Goal: Task Accomplishment & Management: Manage account settings

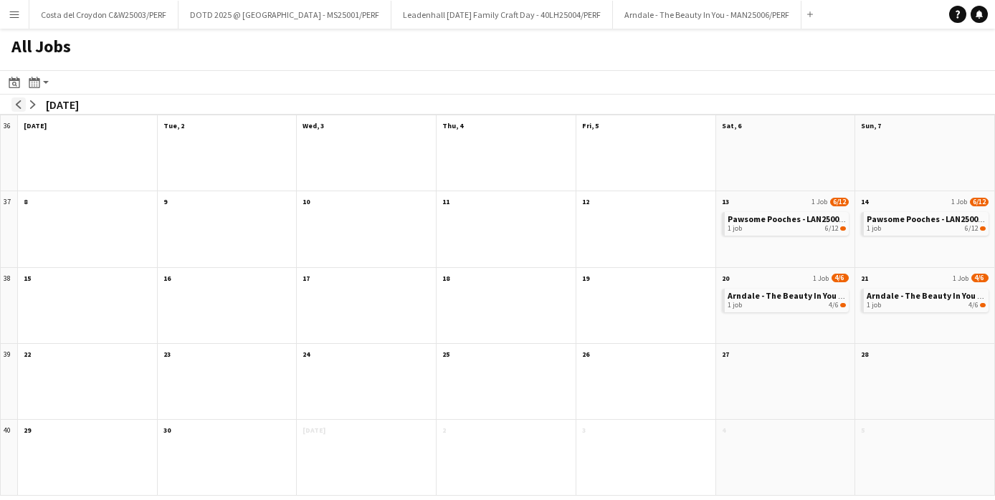
click at [13, 104] on button "arrow-left" at bounding box center [18, 104] width 14 height 14
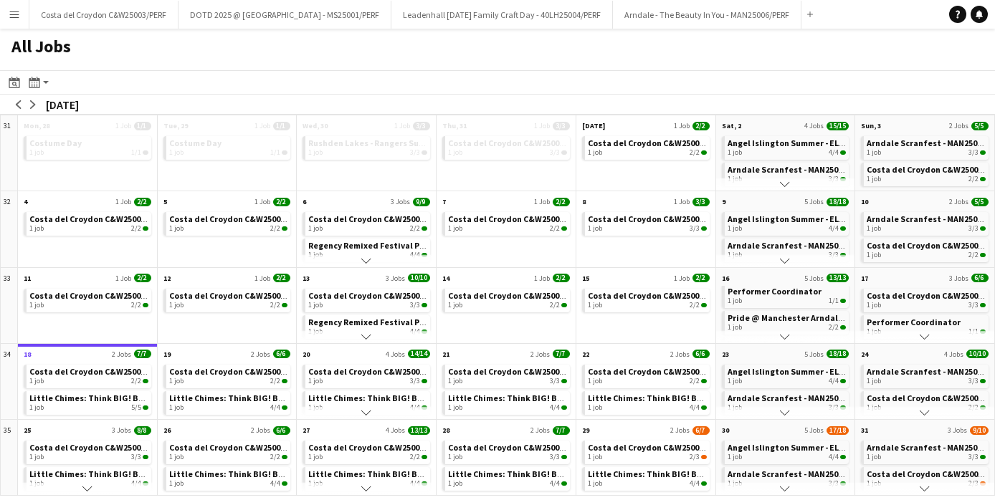
scroll to position [65, 0]
click at [773, 315] on span "Pride @ Manchester Arndale - MAN25004" at bounding box center [808, 310] width 160 height 11
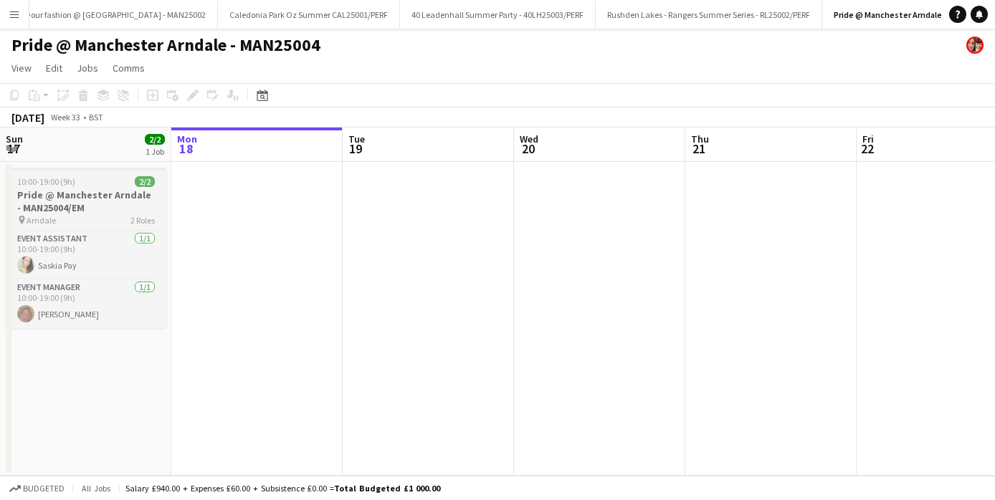
click at [77, 183] on div "10:00-19:00 (9h) 2/2" at bounding box center [86, 181] width 161 height 11
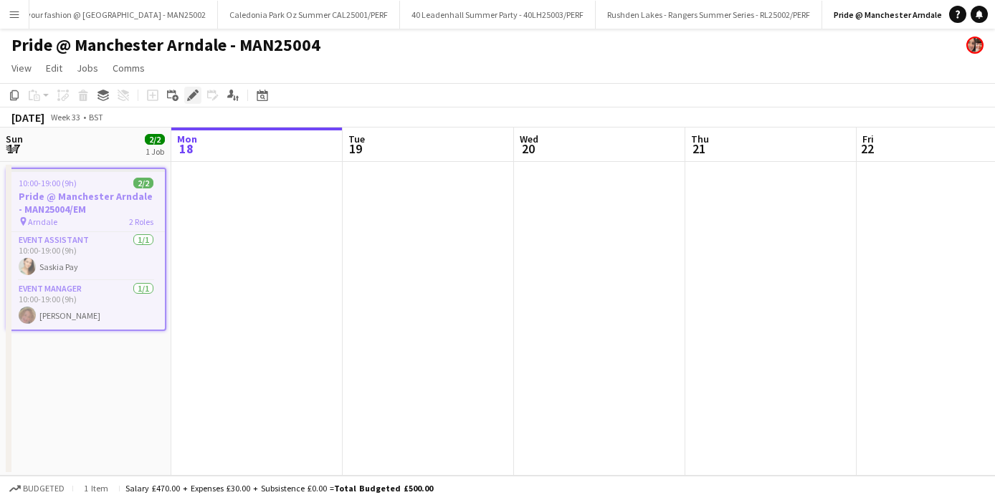
click at [192, 97] on icon at bounding box center [193, 96] width 8 height 8
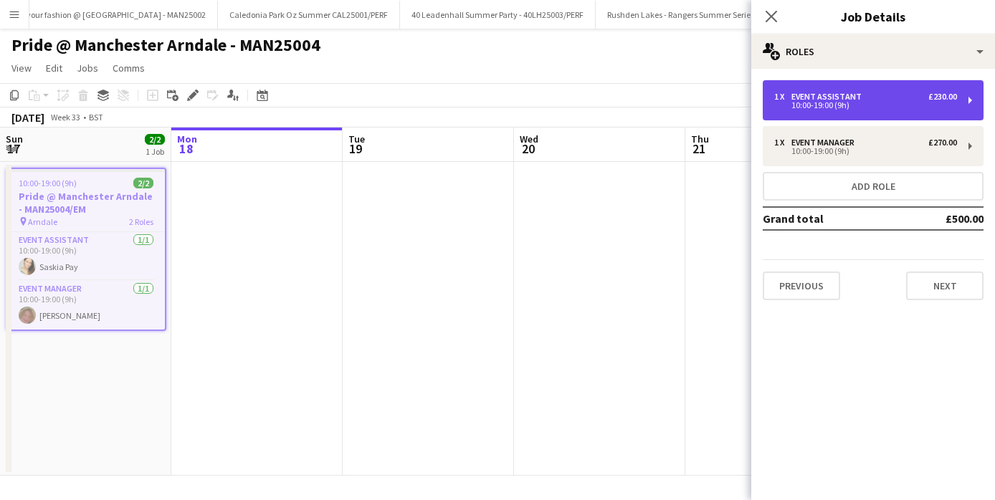
click at [938, 107] on div "10:00-19:00 (9h)" at bounding box center [865, 105] width 183 height 7
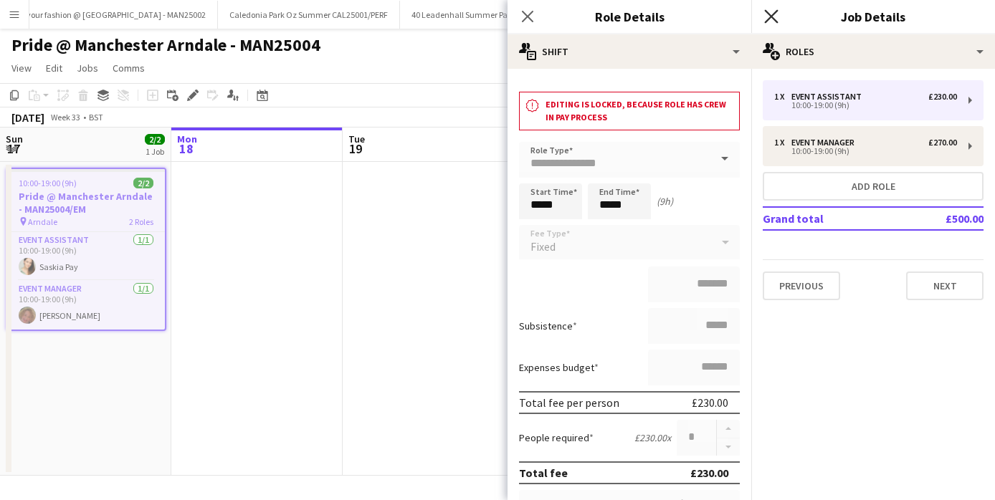
click at [772, 14] on icon "Close pop-in" at bounding box center [771, 16] width 14 height 14
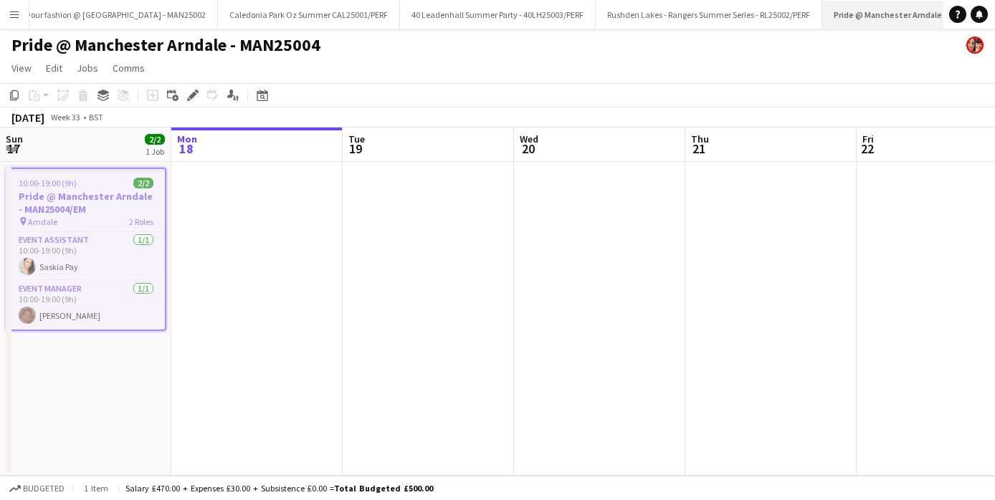
click at [989, 5] on app-icon "Close" at bounding box center [992, 7] width 6 height 6
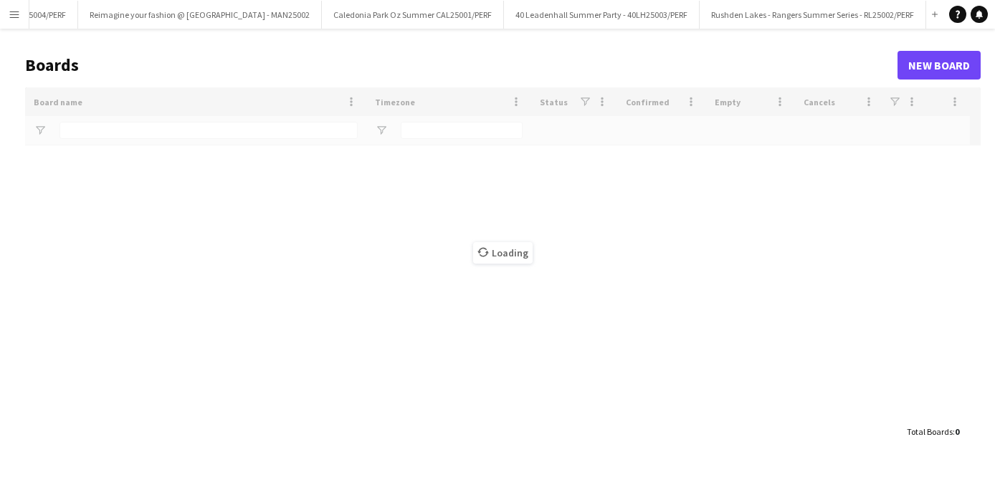
scroll to position [0, 1091]
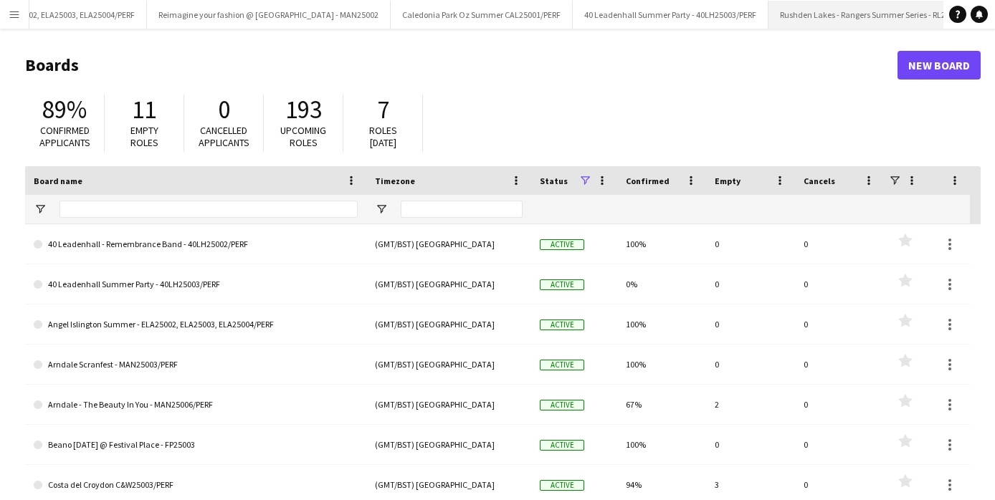
click at [986, 5] on app-icon "Close" at bounding box center [989, 7] width 6 height 6
